Goal: Task Accomplishment & Management: Complete application form

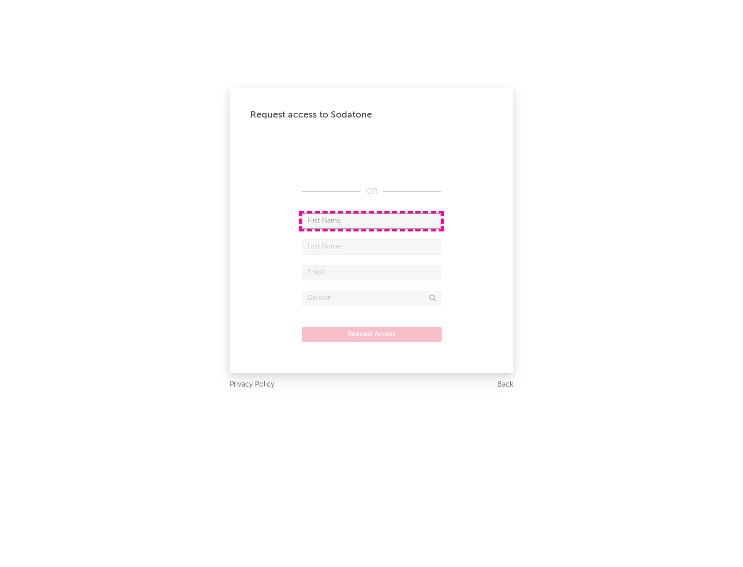
click at [371, 221] on input "text" at bounding box center [371, 221] width 139 height 15
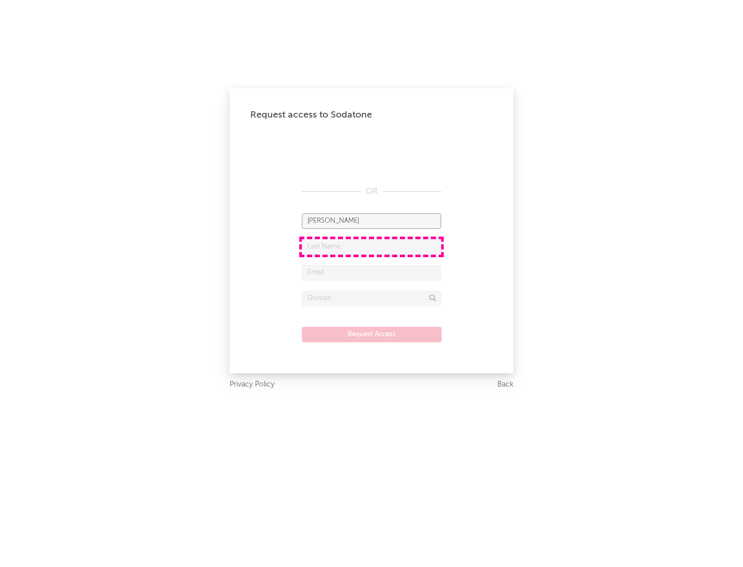
type input "[PERSON_NAME]"
click at [371, 247] on input "text" at bounding box center [371, 246] width 139 height 15
type input "[PERSON_NAME]"
click at [371, 272] on input "text" at bounding box center [371, 272] width 139 height 15
type input "[EMAIL_ADDRESS][DOMAIN_NAME]"
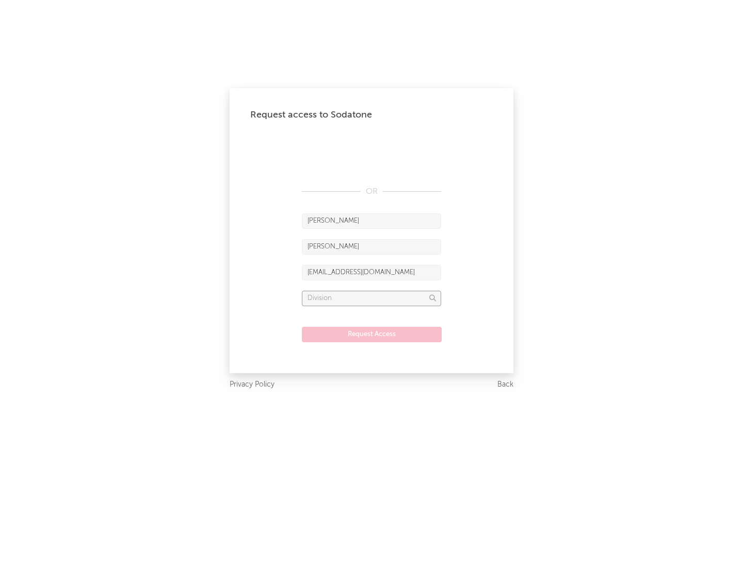
click at [371, 298] on input "text" at bounding box center [371, 298] width 139 height 15
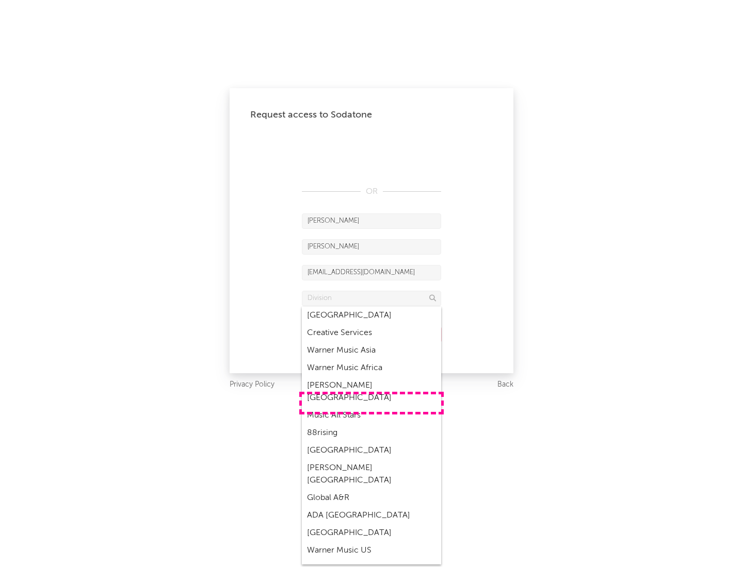
click at [371, 407] on div "Music All Stars" at bounding box center [371, 416] width 139 height 18
type input "Music All Stars"
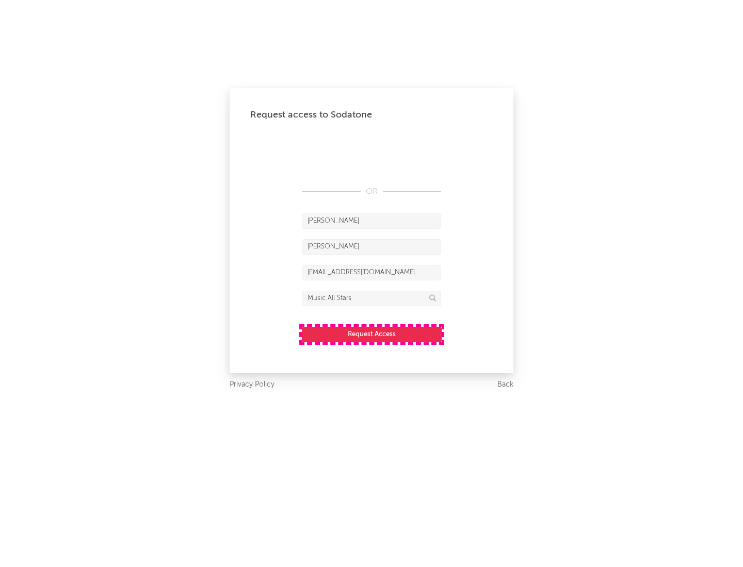
click at [371, 334] on button "Request Access" at bounding box center [372, 334] width 140 height 15
